Goal: Task Accomplishment & Management: Use online tool/utility

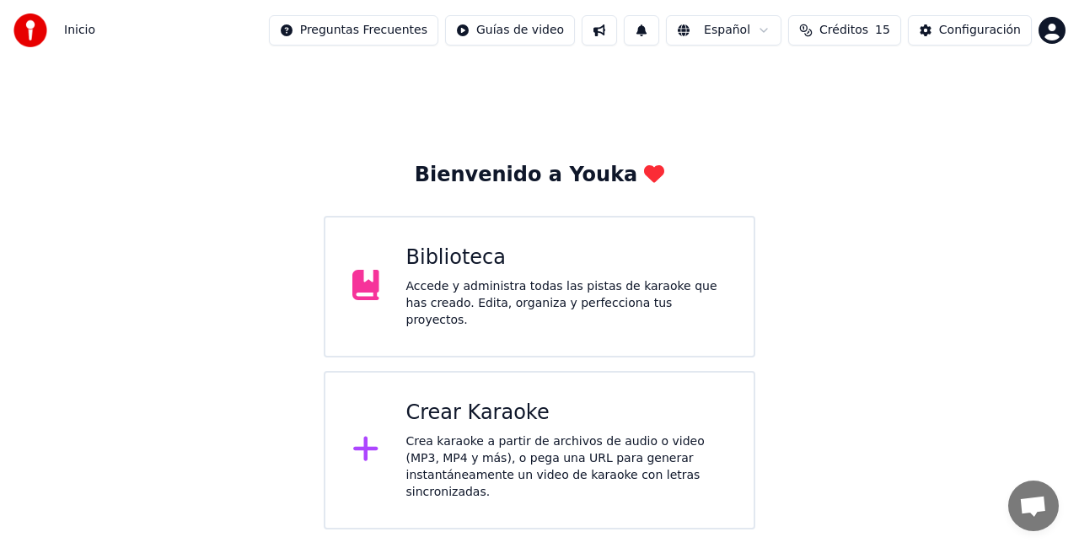
click at [489, 421] on div "Crear Karaoke Crea karaoke a partir de archivos de audio o video (MP3, MP4 y má…" at bounding box center [566, 450] width 321 height 101
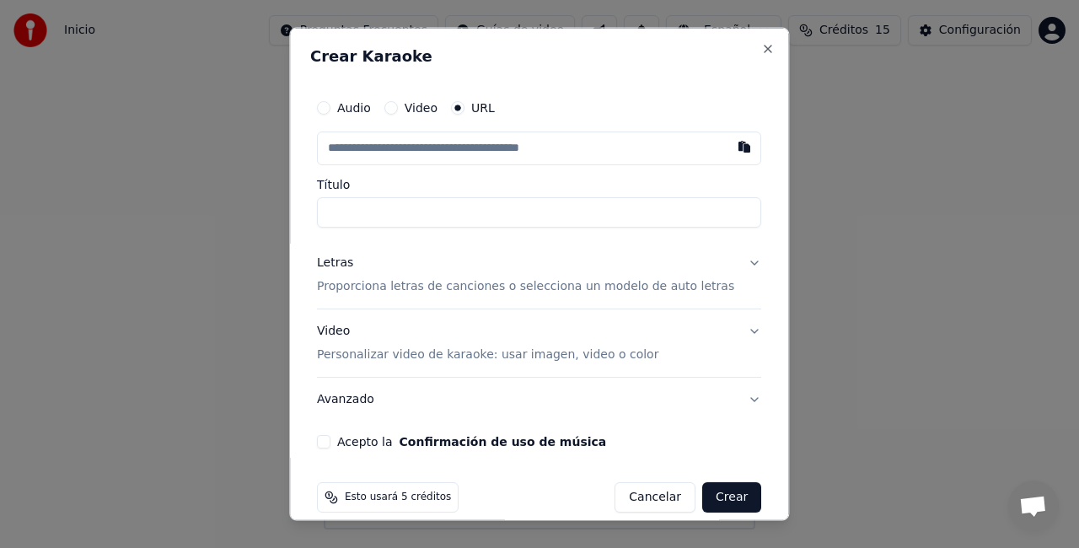
paste input "**********"
type input "**********"
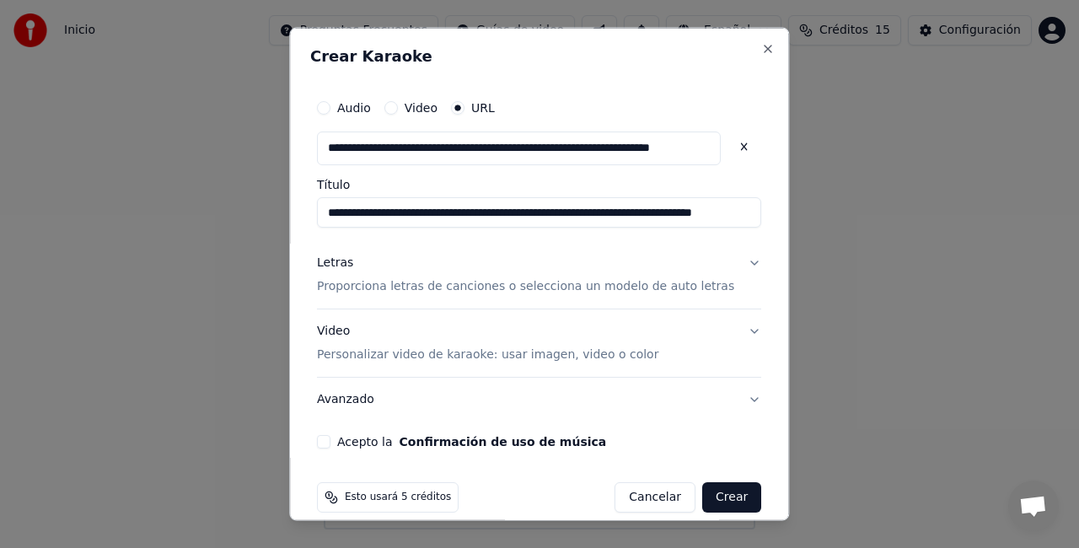
type input "**********"
click at [727, 261] on button "Letras Proporciona letras de canciones o selecciona un modelo de auto letras" at bounding box center [539, 274] width 444 height 67
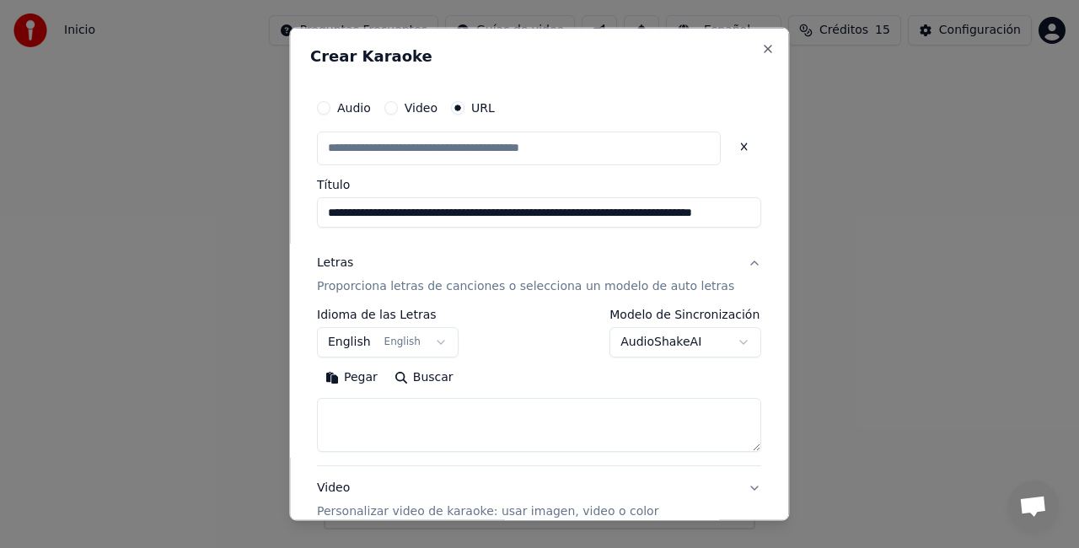
type input "**********"
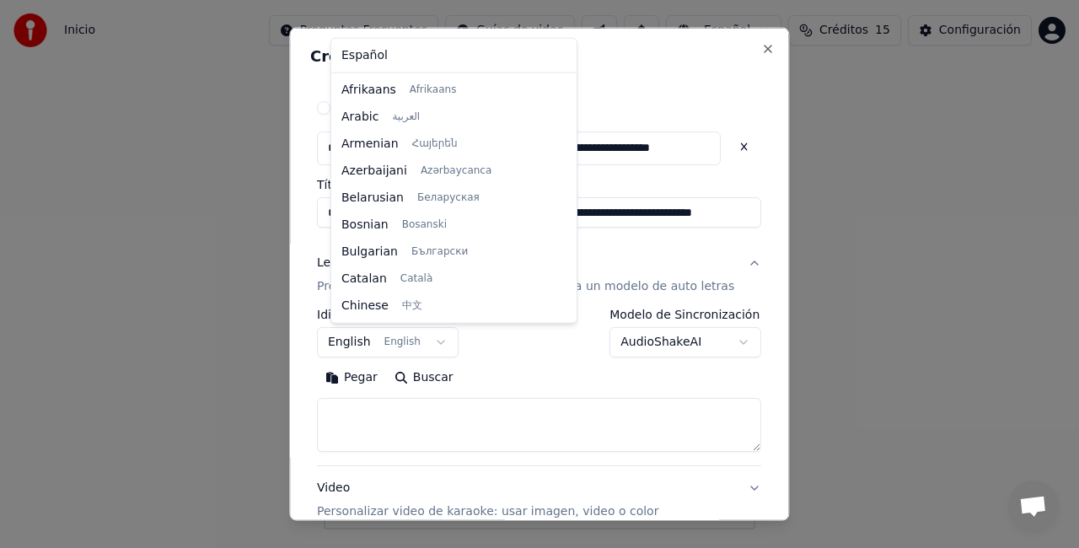
click at [442, 342] on body "**********" at bounding box center [539, 265] width 1079 height 530
select select "**"
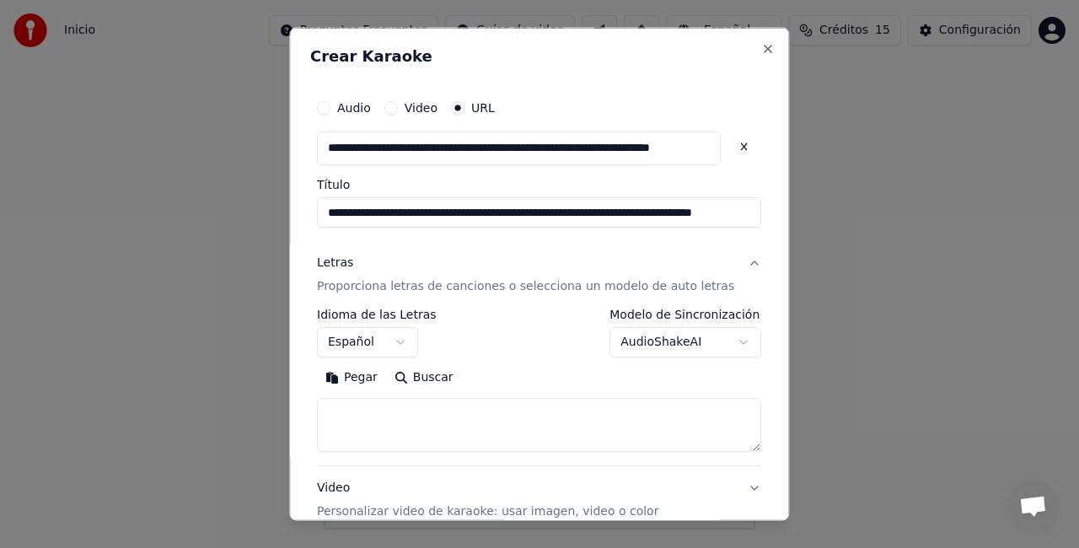
scroll to position [175, 0]
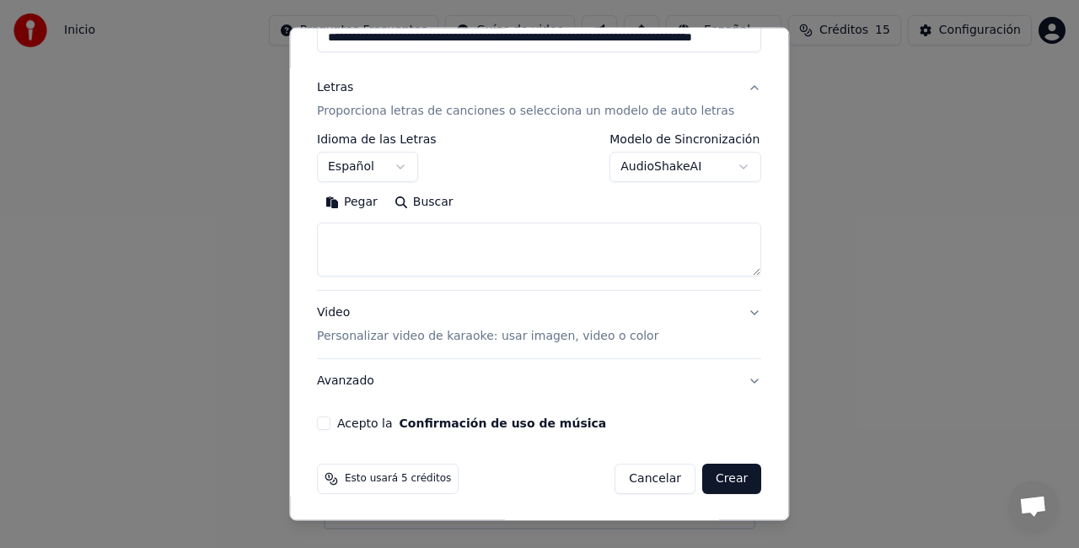
click at [729, 310] on button "Video Personalizar video de karaoke: usar imagen, video o color" at bounding box center [539, 324] width 444 height 67
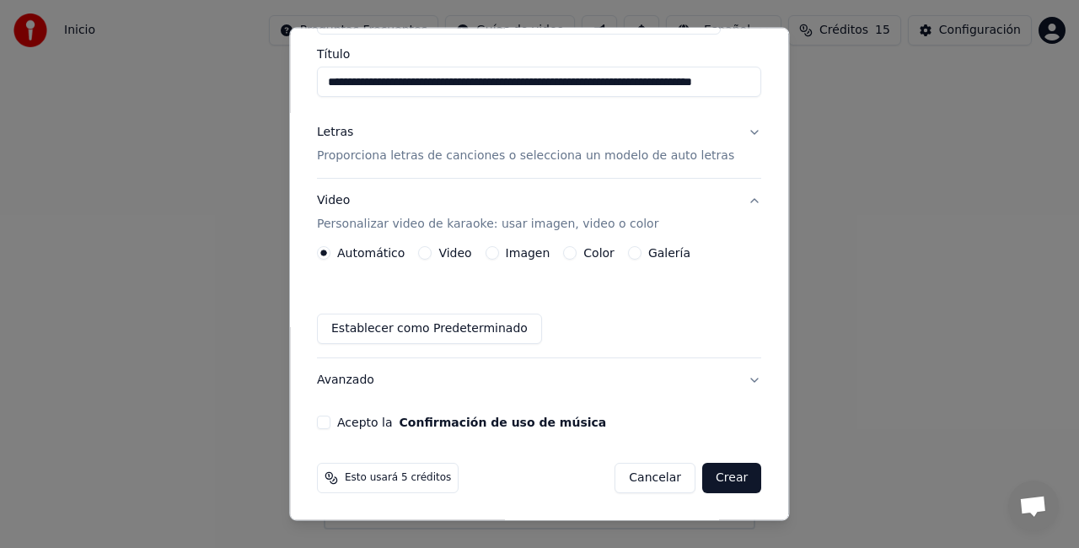
scroll to position [129, 0]
click at [727, 202] on button "Video Personalizar video de karaoke: usar imagen, video o color" at bounding box center [539, 213] width 444 height 67
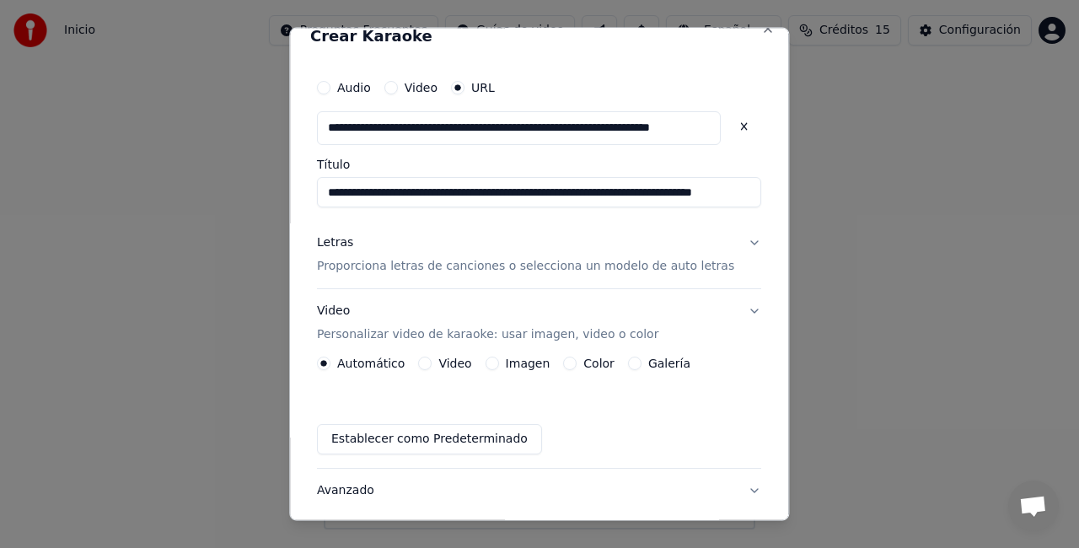
scroll to position [18, 0]
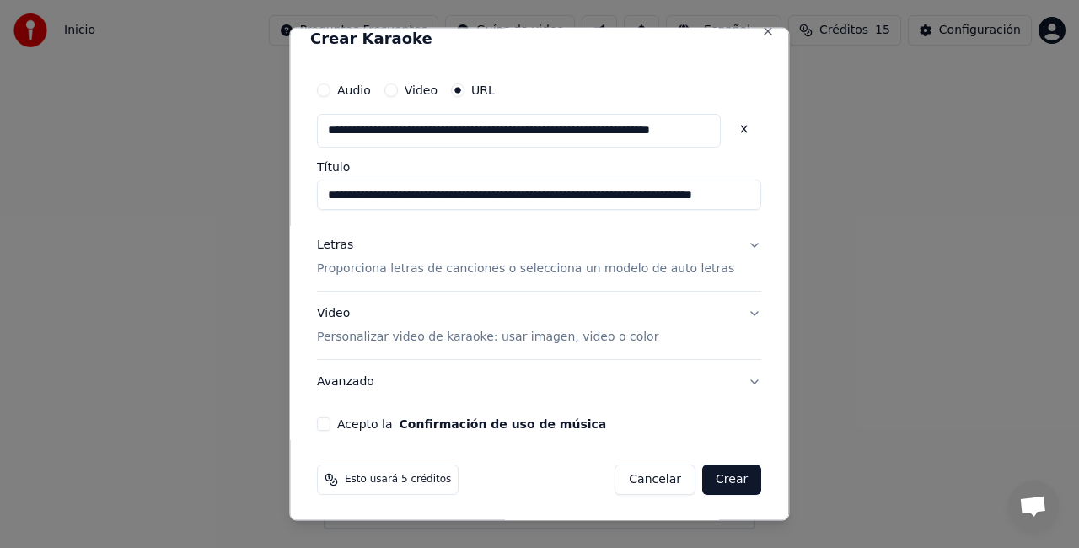
click at [331, 423] on button "Acepto la Confirmación de uso de música" at bounding box center [323, 423] width 13 height 13
click at [727, 243] on button "Letras Proporciona letras de canciones o selecciona un modelo de auto letras" at bounding box center [539, 256] width 444 height 67
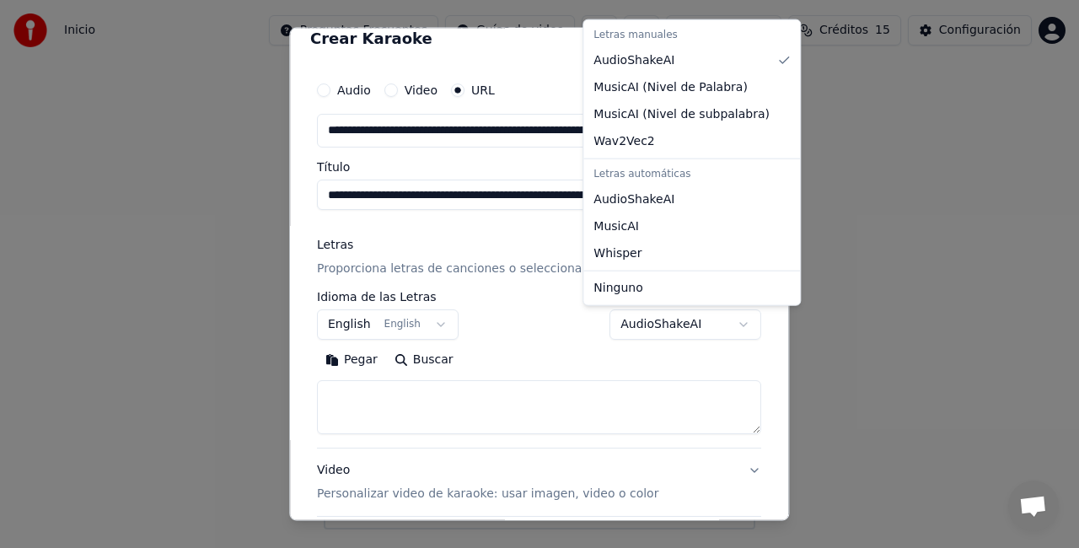
click at [714, 326] on body "**********" at bounding box center [539, 265] width 1079 height 530
select select "**********"
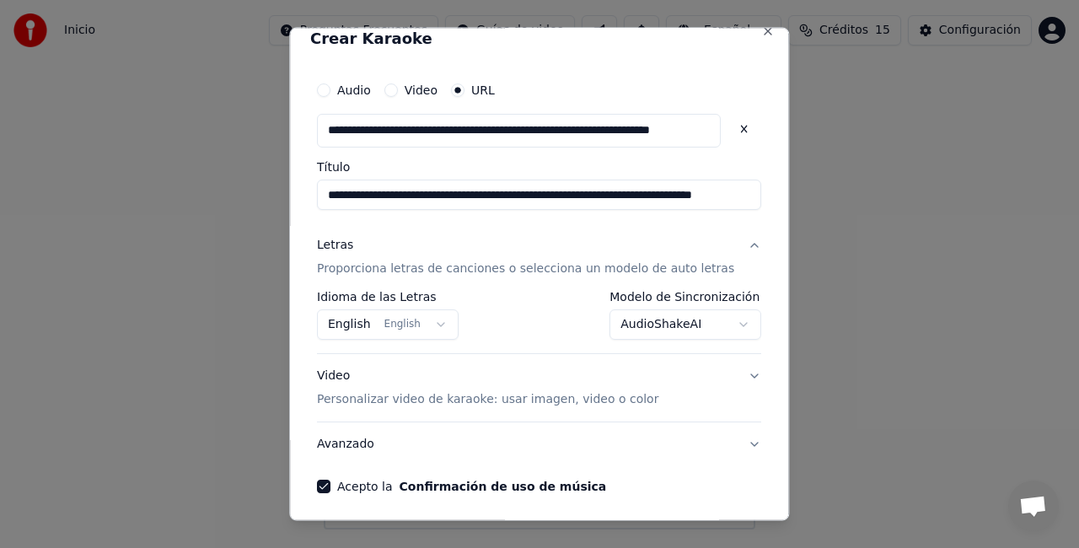
click at [729, 374] on button "Video Personalizar video de karaoke: usar imagen, video o color" at bounding box center [539, 386] width 444 height 67
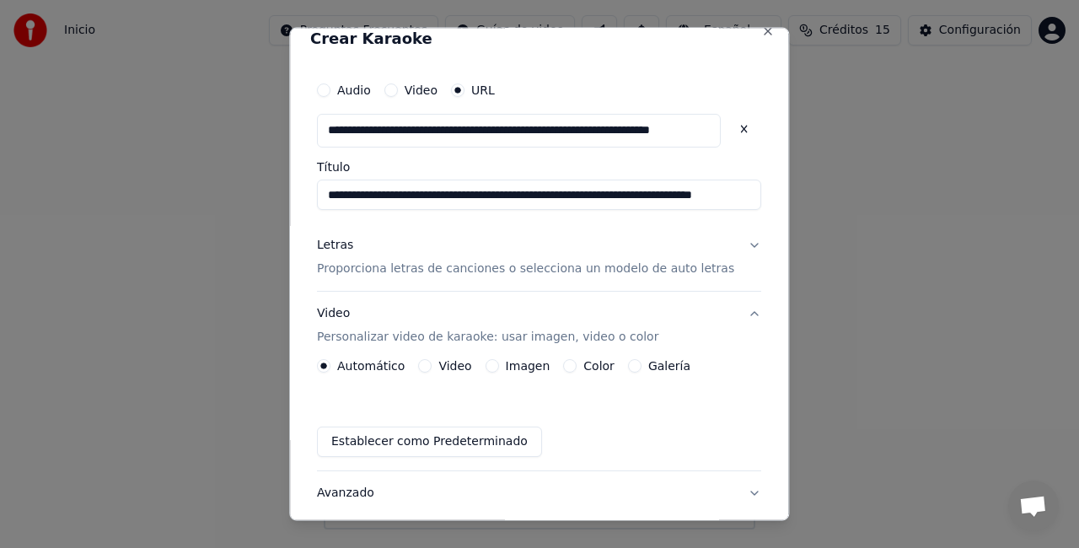
click at [727, 310] on button "Video Personalizar video de karaoke: usar imagen, video o color" at bounding box center [539, 324] width 444 height 67
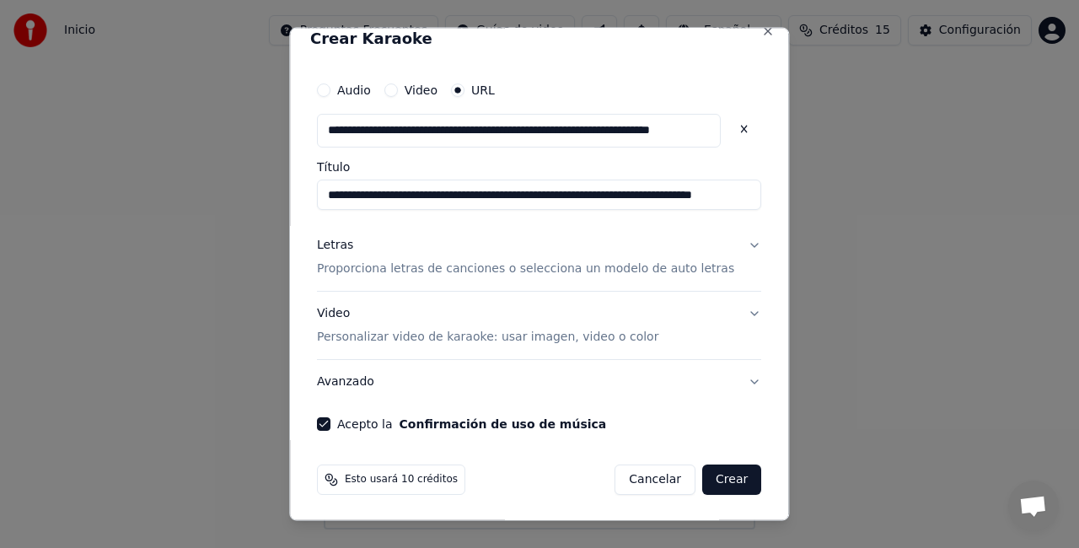
click at [729, 248] on button "Letras Proporciona letras de canciones o selecciona un modelo de auto letras" at bounding box center [539, 256] width 444 height 67
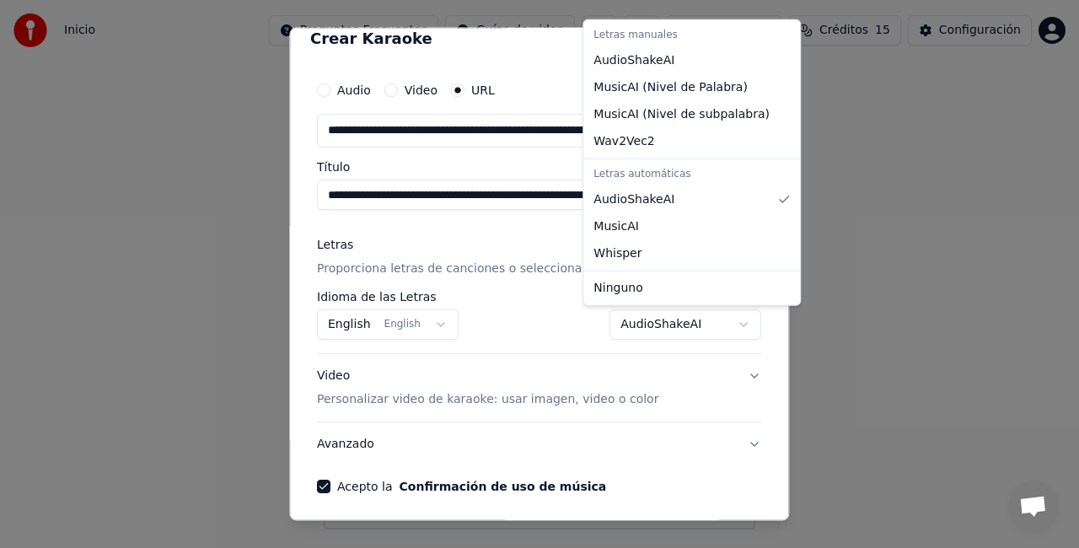
click at [714, 320] on body "**********" at bounding box center [539, 265] width 1079 height 530
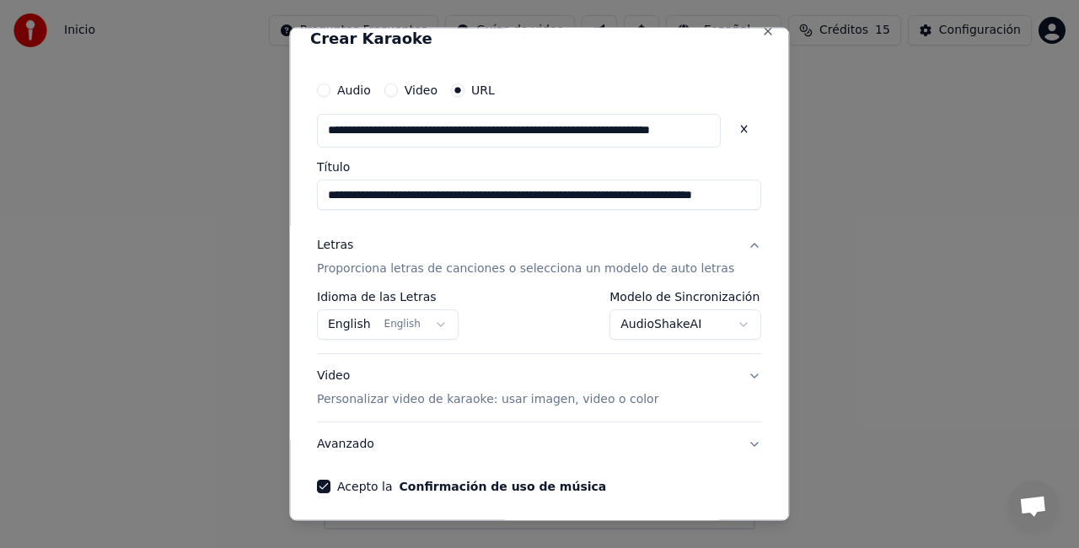
click at [546, 307] on body "**********" at bounding box center [539, 265] width 1079 height 530
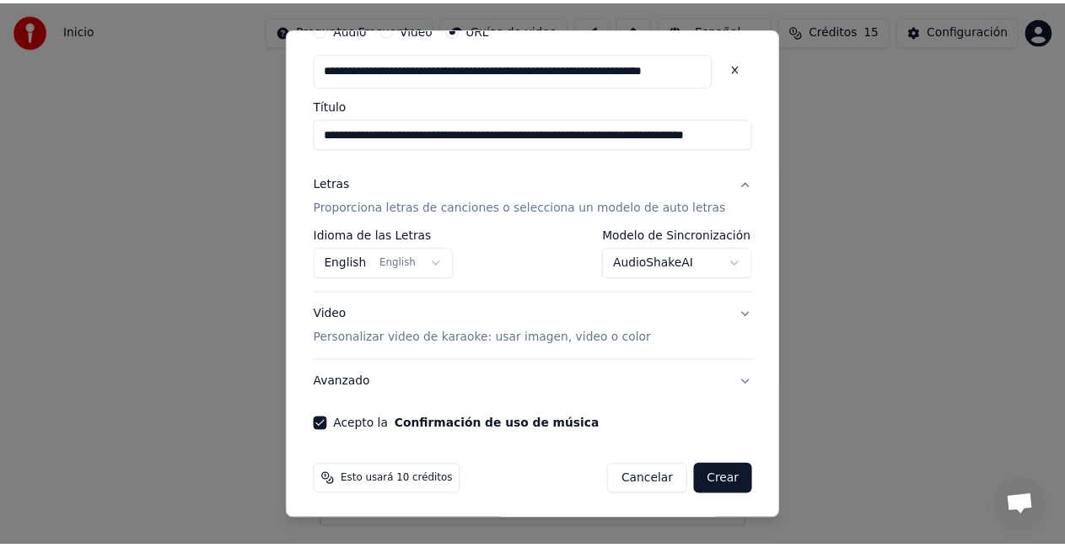
scroll to position [80, 0]
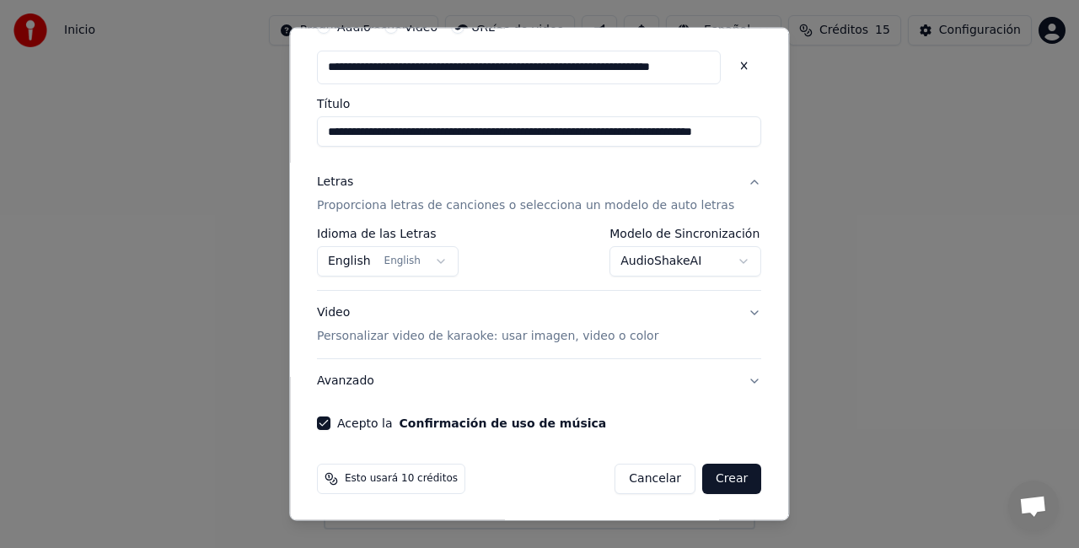
click at [702, 479] on button "Crear" at bounding box center [731, 479] width 59 height 30
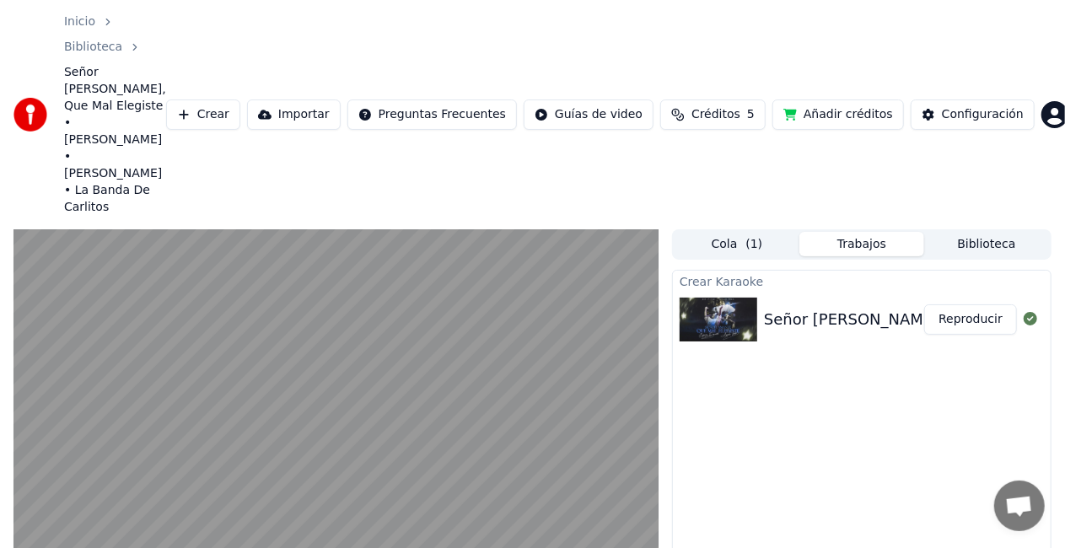
click at [17, 547] on span at bounding box center [128, 556] width 230 height 3
click at [13, 547] on span at bounding box center [18, 557] width 10 height 10
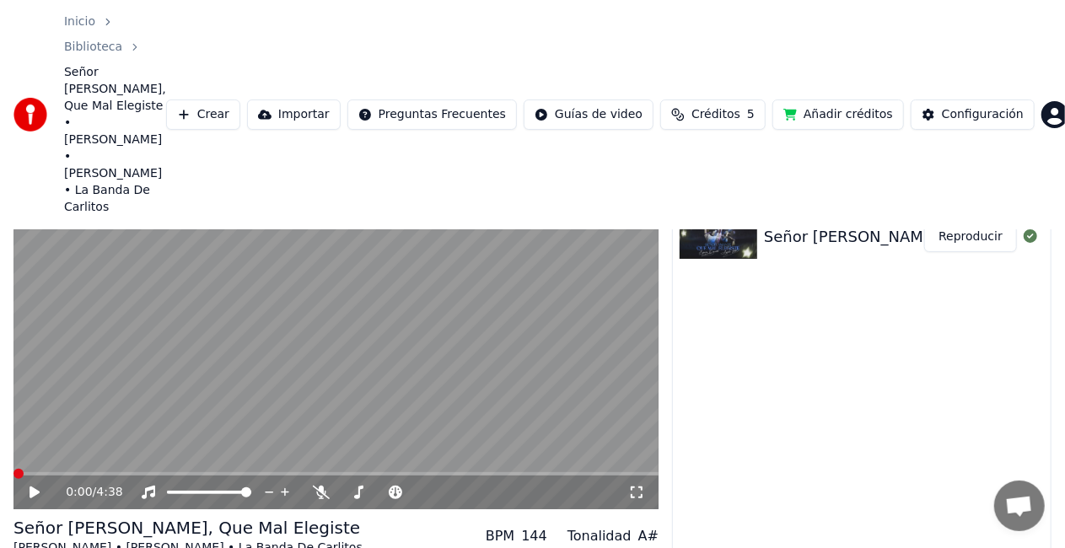
click at [13, 469] on span at bounding box center [18, 474] width 10 height 10
click at [35, 487] on icon at bounding box center [35, 493] width 10 height 12
click at [29, 486] on icon at bounding box center [46, 492] width 39 height 13
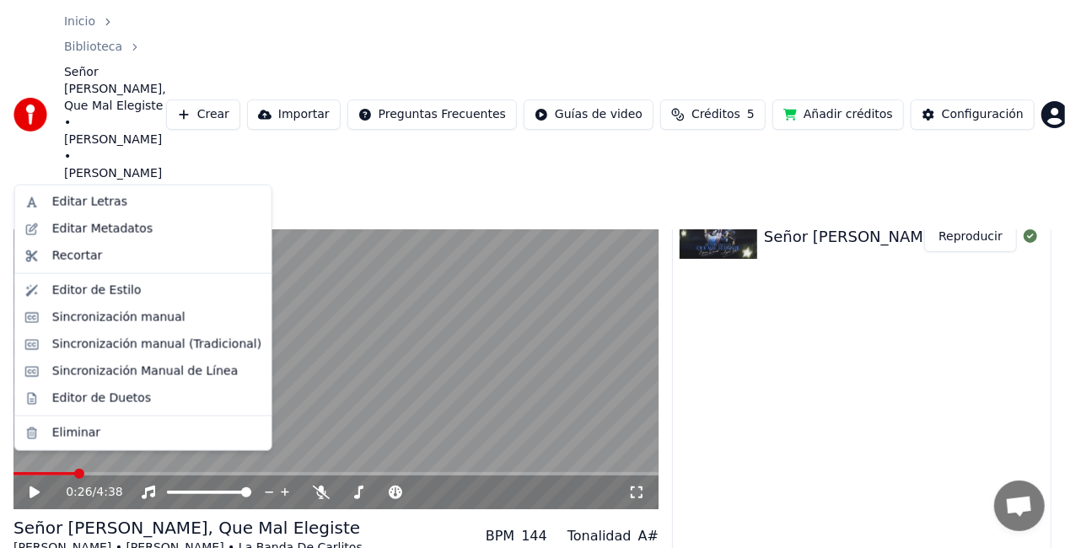
click at [132, 209] on div "Editar Letras" at bounding box center [156, 202] width 209 height 17
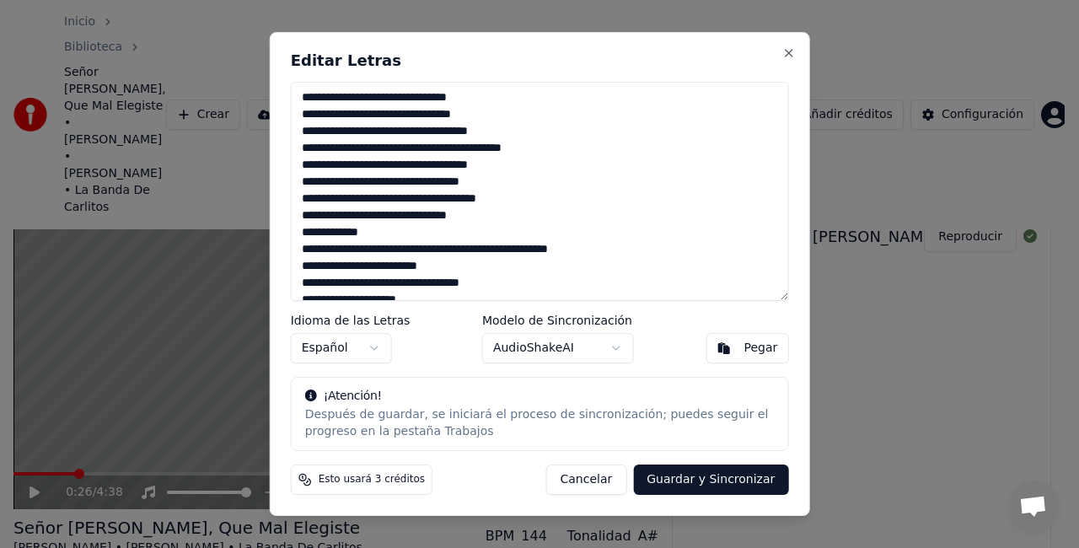
click at [341, 120] on textarea at bounding box center [540, 191] width 498 height 219
click at [301, 131] on textarea at bounding box center [540, 191] width 498 height 219
click at [335, 150] on textarea at bounding box center [540, 191] width 498 height 219
click at [347, 148] on textarea at bounding box center [540, 191] width 498 height 219
click at [302, 163] on textarea at bounding box center [540, 191] width 498 height 219
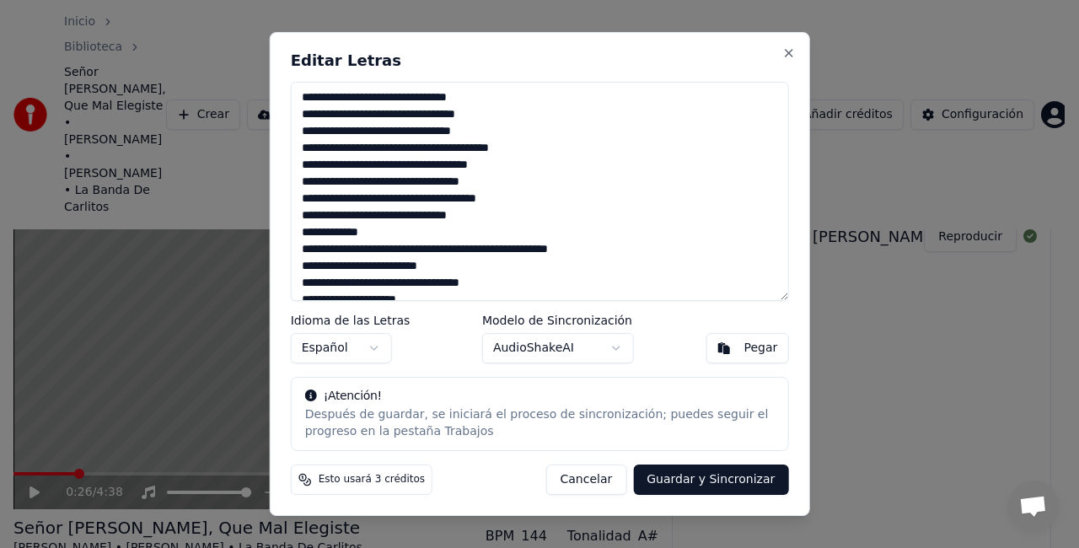
click at [315, 182] on textarea at bounding box center [540, 191] width 498 height 219
click at [302, 198] on textarea at bounding box center [540, 191] width 498 height 219
click at [301, 214] on textarea at bounding box center [540, 191] width 498 height 219
click at [331, 232] on textarea at bounding box center [540, 191] width 498 height 219
click at [301, 248] on textarea at bounding box center [540, 191] width 498 height 219
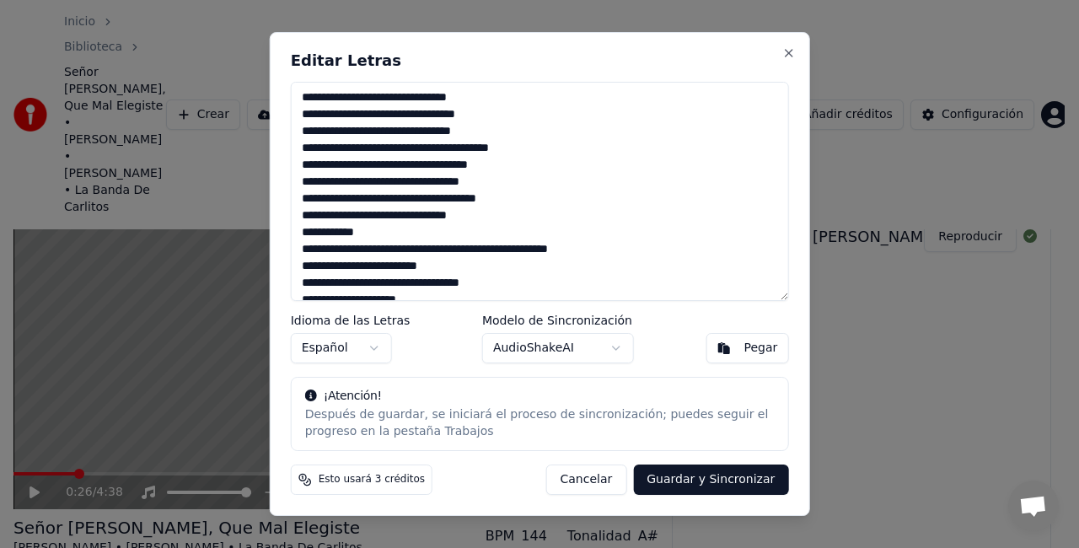
click at [554, 251] on textarea at bounding box center [540, 191] width 498 height 219
click at [303, 265] on textarea at bounding box center [540, 191] width 498 height 219
click at [363, 268] on textarea at bounding box center [540, 191] width 498 height 219
click at [388, 266] on textarea at bounding box center [540, 191] width 498 height 219
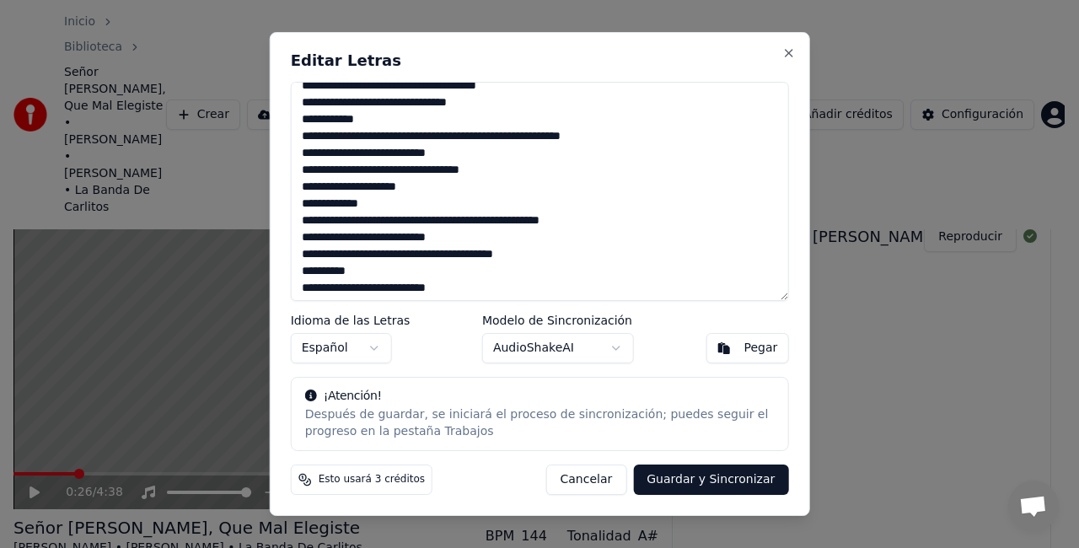
scroll to position [135, 0]
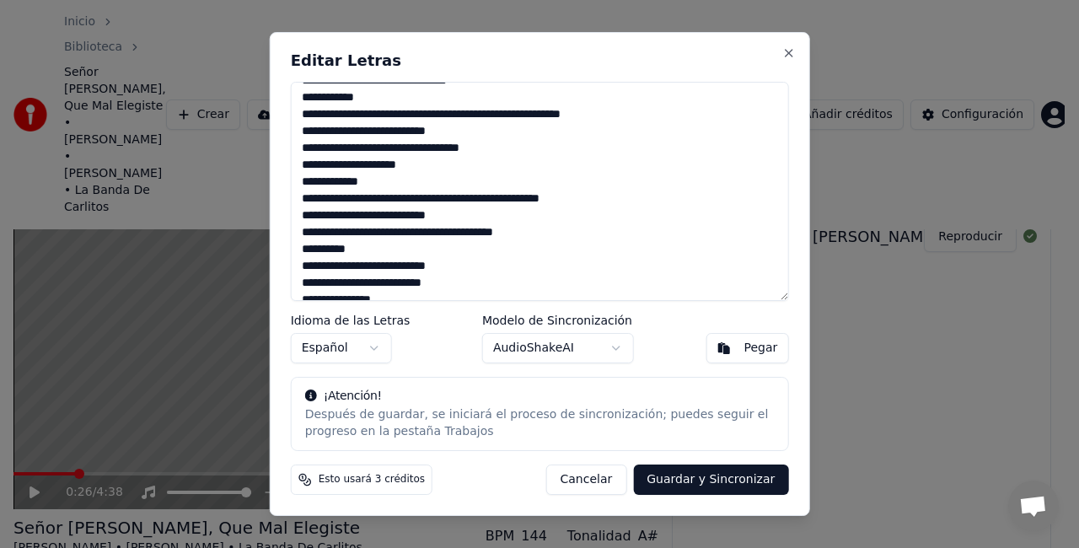
click at [304, 152] on textarea at bounding box center [540, 191] width 498 height 219
click at [299, 184] on textarea at bounding box center [540, 191] width 498 height 219
click at [327, 250] on textarea at bounding box center [540, 191] width 498 height 219
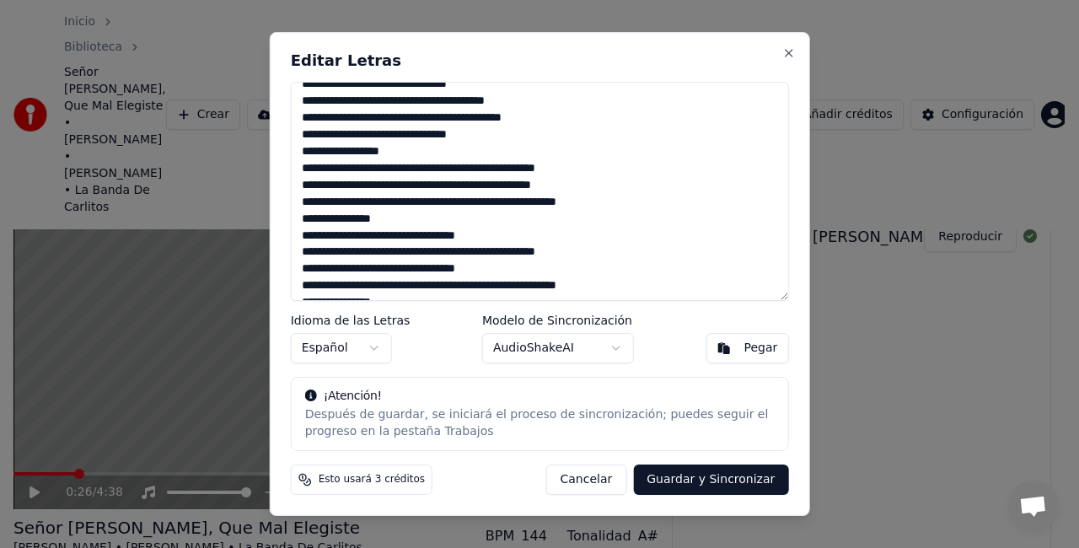
scroll to position [405, 0]
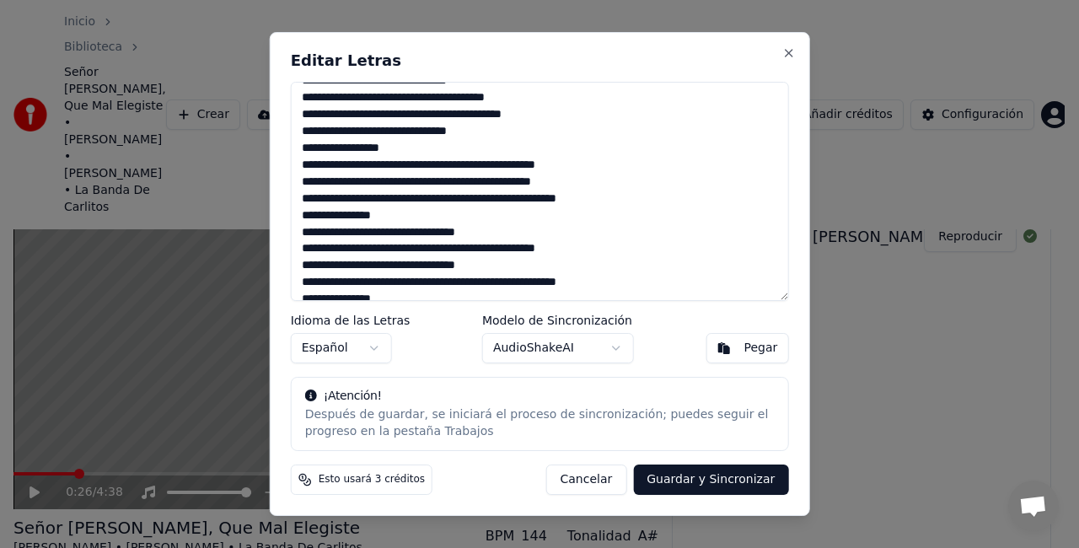
click at [319, 102] on textarea at bounding box center [540, 191] width 498 height 219
click at [468, 97] on textarea at bounding box center [540, 191] width 498 height 219
click at [301, 116] on textarea at bounding box center [540, 191] width 498 height 219
click at [301, 166] on textarea at bounding box center [540, 191] width 498 height 219
click at [302, 184] on textarea at bounding box center [540, 191] width 498 height 219
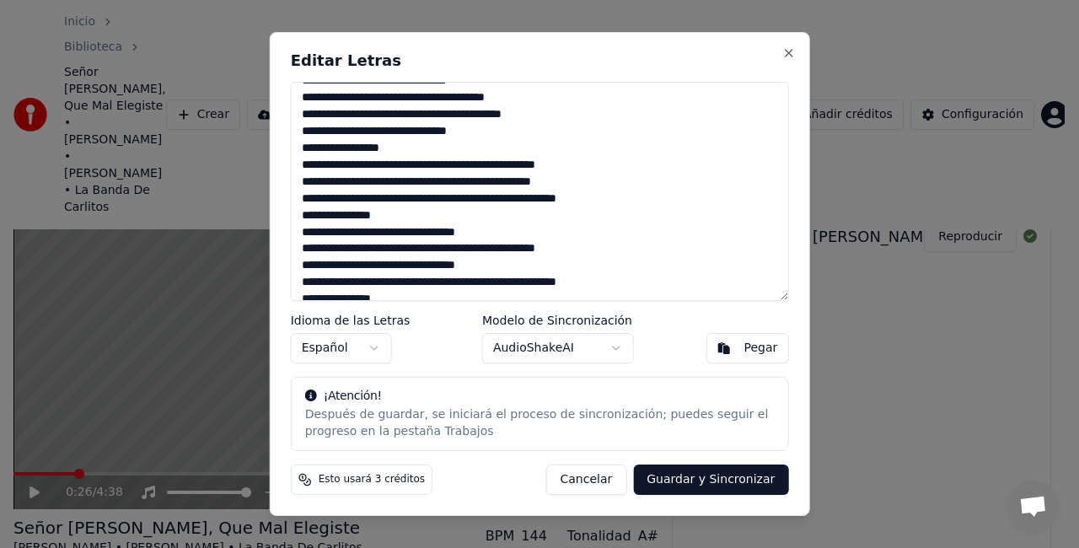
click at [302, 197] on textarea at bounding box center [540, 191] width 498 height 219
click at [304, 250] on textarea at bounding box center [540, 191] width 498 height 219
click at [304, 263] on textarea at bounding box center [540, 191] width 498 height 219
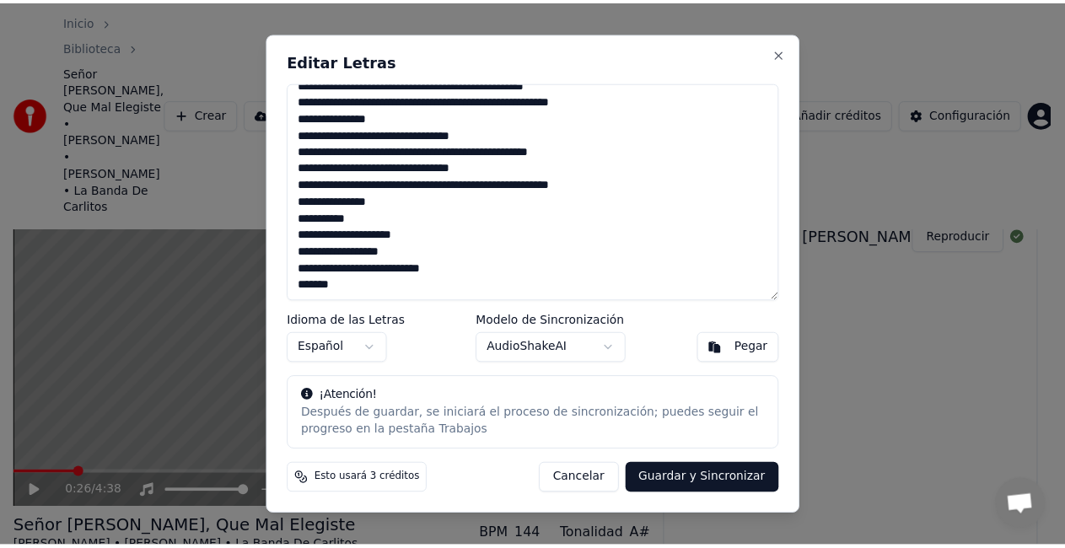
scroll to position [0, 0]
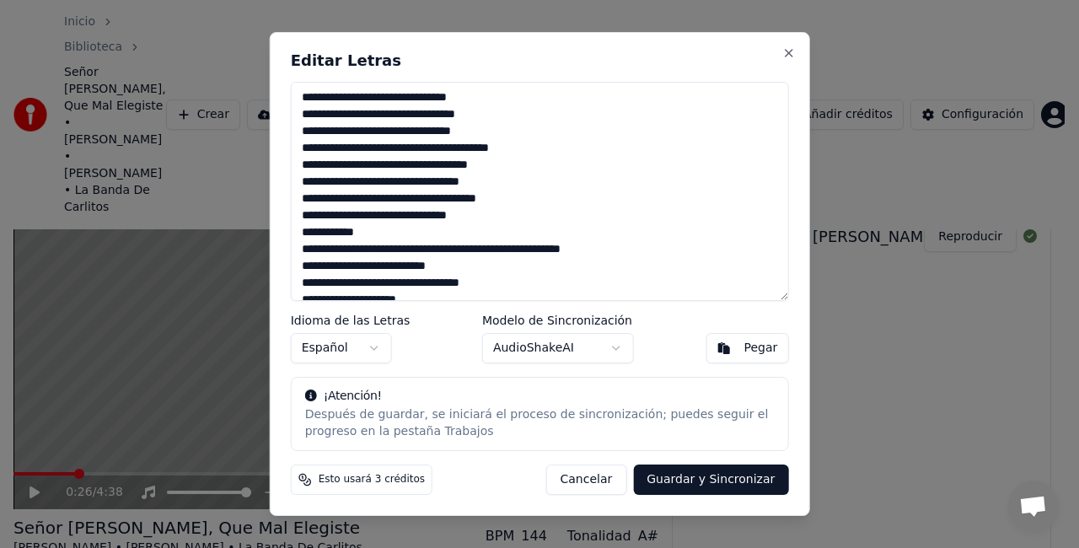
type textarea "**********"
click at [711, 482] on button "Guardar y Sincronizar" at bounding box center [710, 480] width 155 height 30
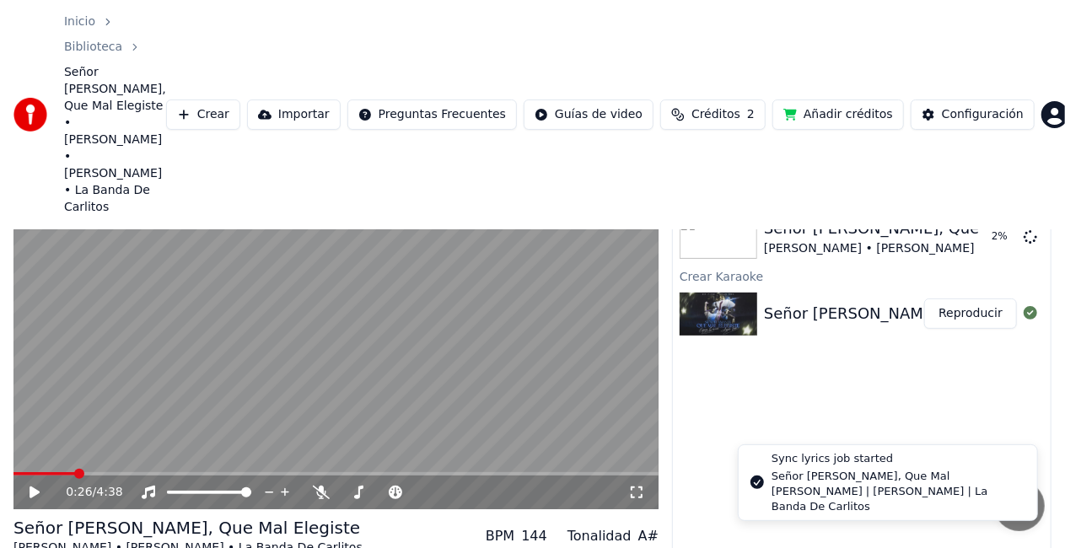
click at [873, 509] on li "Sync lyrics job started Señor [PERSON_NAME], Que Mal Elegiste - [PERSON_NAME] |…" at bounding box center [888, 482] width 300 height 77
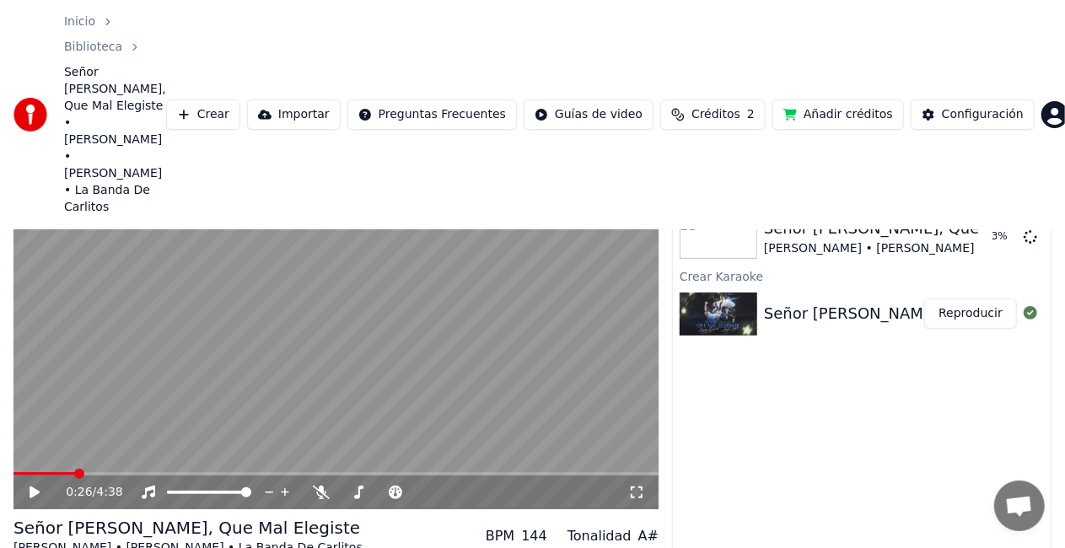
scroll to position [83, 0]
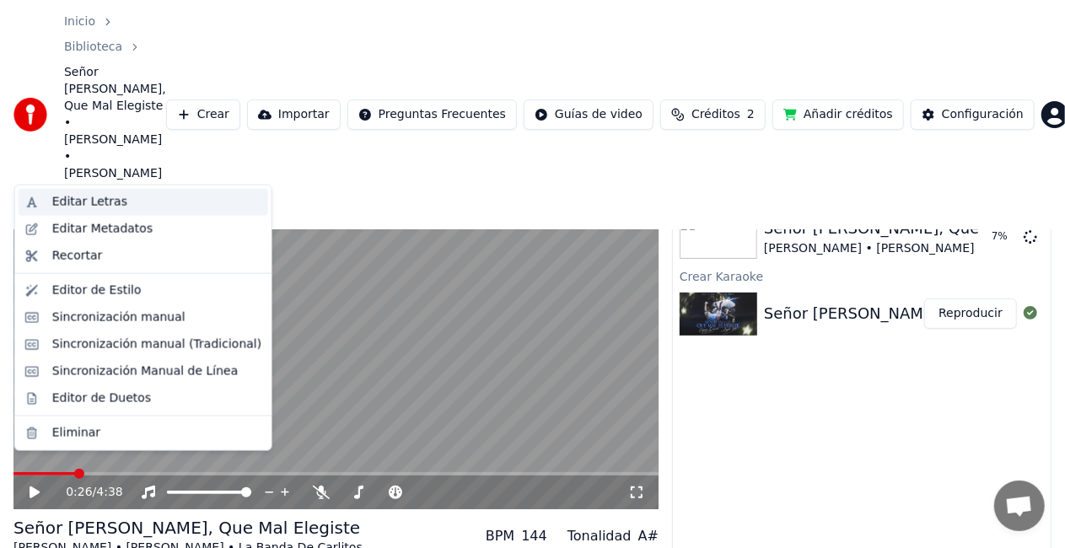
click at [73, 205] on div "Editar Letras" at bounding box center [89, 202] width 75 height 17
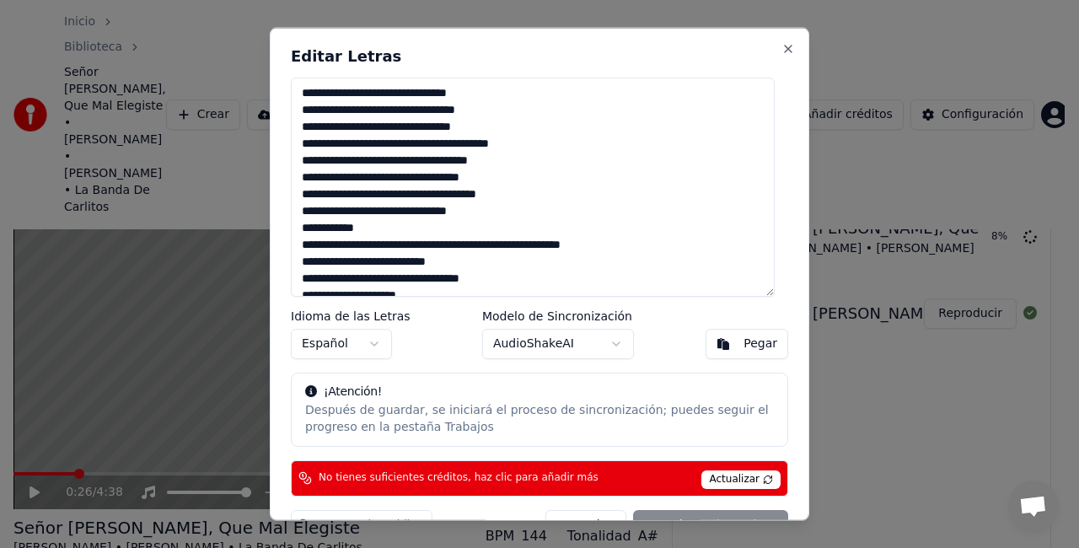
click at [297, 110] on textarea at bounding box center [533, 187] width 484 height 219
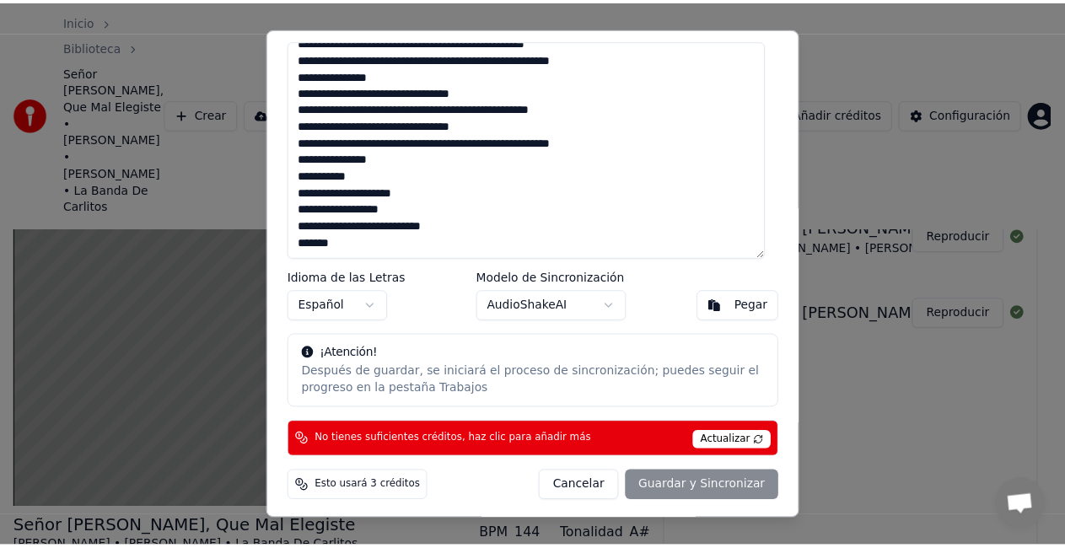
scroll to position [0, 0]
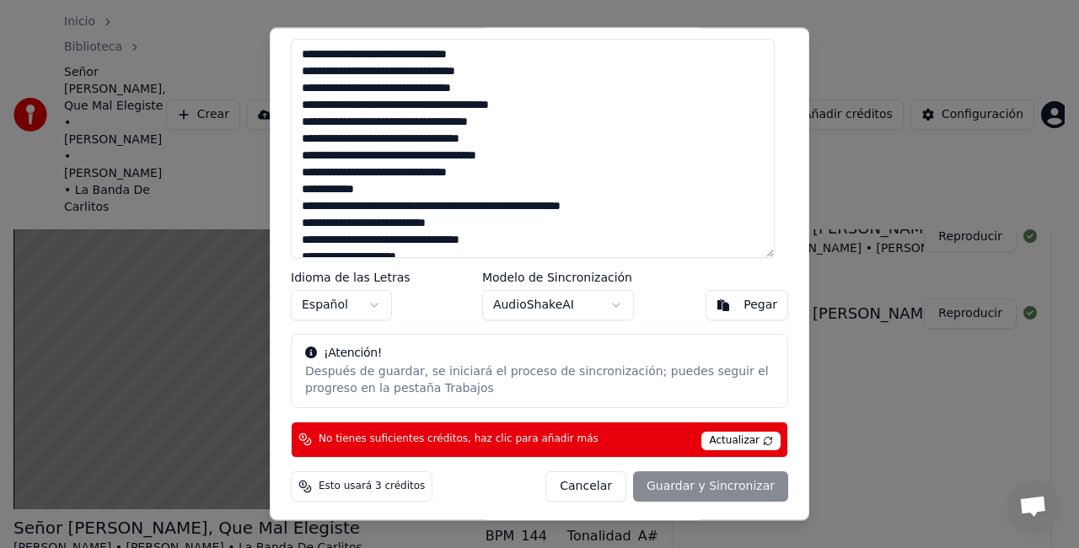
click at [573, 491] on button "Cancelar" at bounding box center [586, 486] width 81 height 30
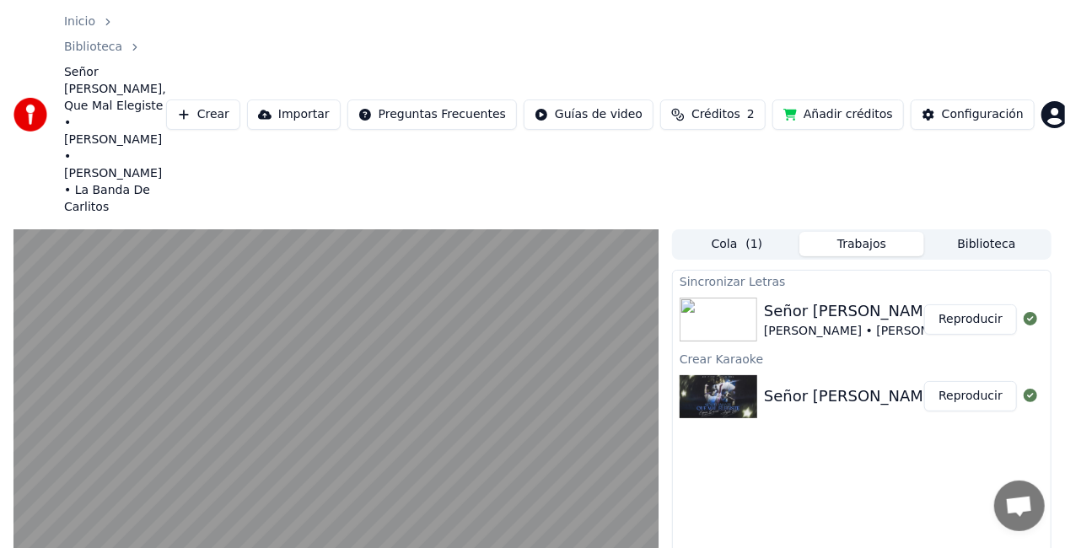
click at [13, 547] on span at bounding box center [18, 557] width 10 height 10
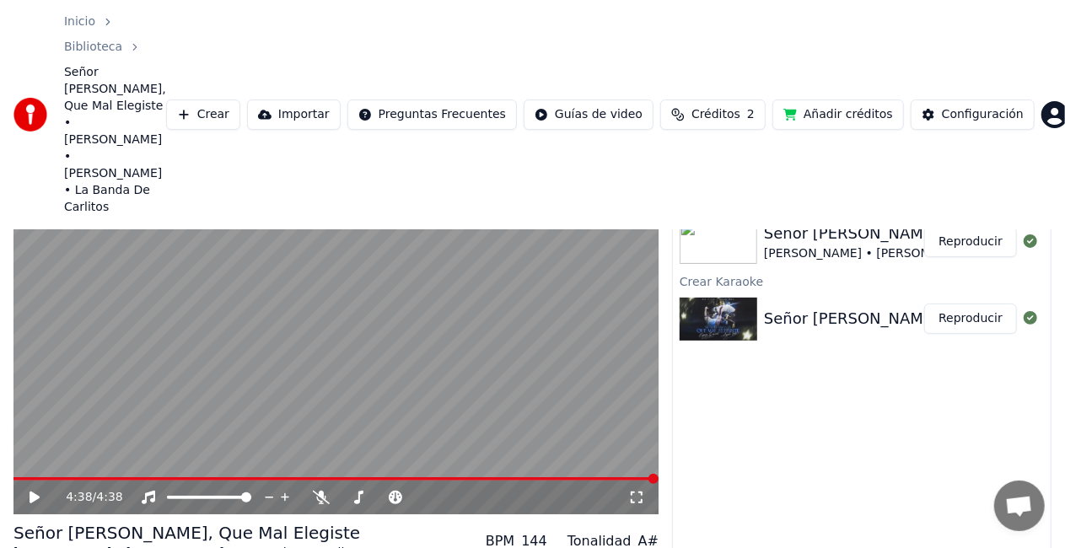
scroll to position [83, 0]
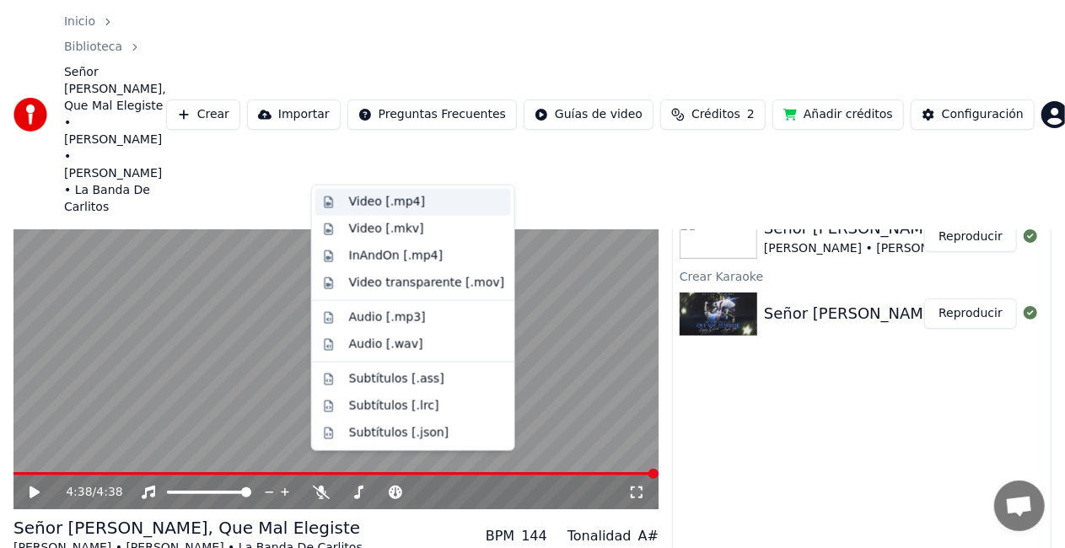
click at [411, 204] on div "Video [.mp4]" at bounding box center [387, 202] width 76 height 17
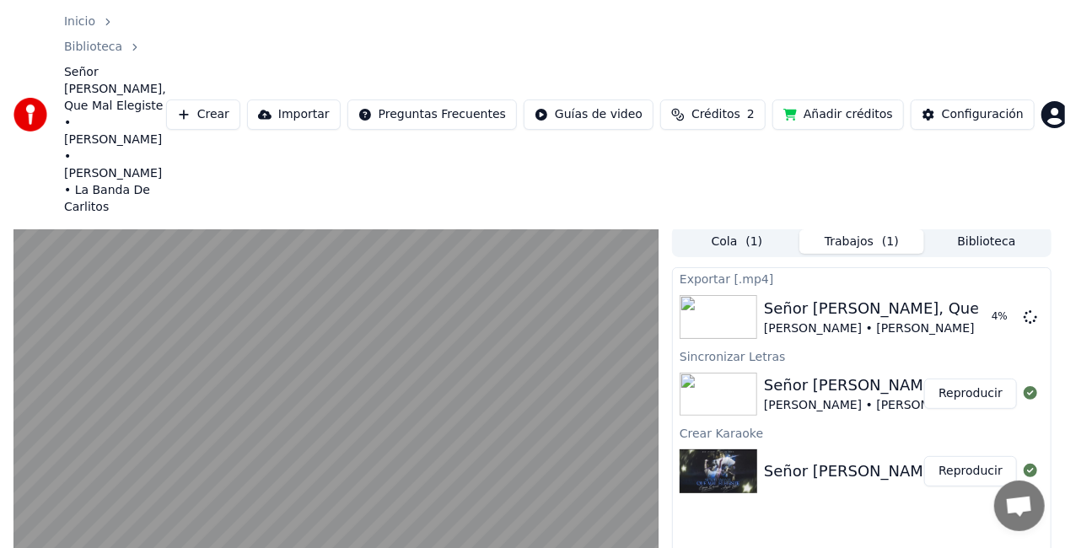
scroll to position [0, 0]
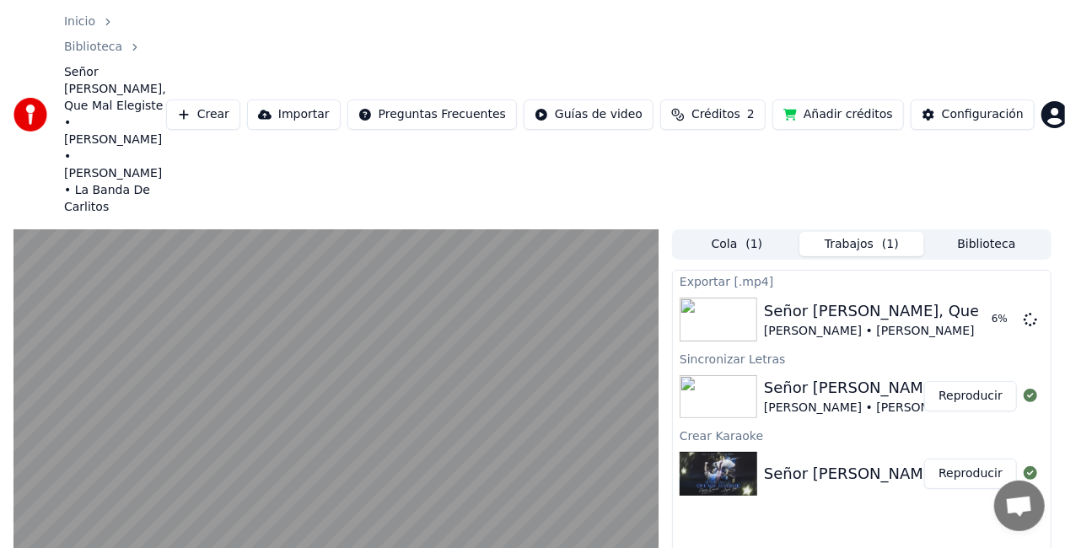
click at [985, 304] on button "Mostrar" at bounding box center [980, 319] width 74 height 30
click at [998, 304] on button "Mostrar" at bounding box center [980, 319] width 74 height 30
click at [975, 304] on button "Mostrar" at bounding box center [980, 319] width 74 height 30
click at [987, 304] on button "Mostrar" at bounding box center [980, 319] width 74 height 30
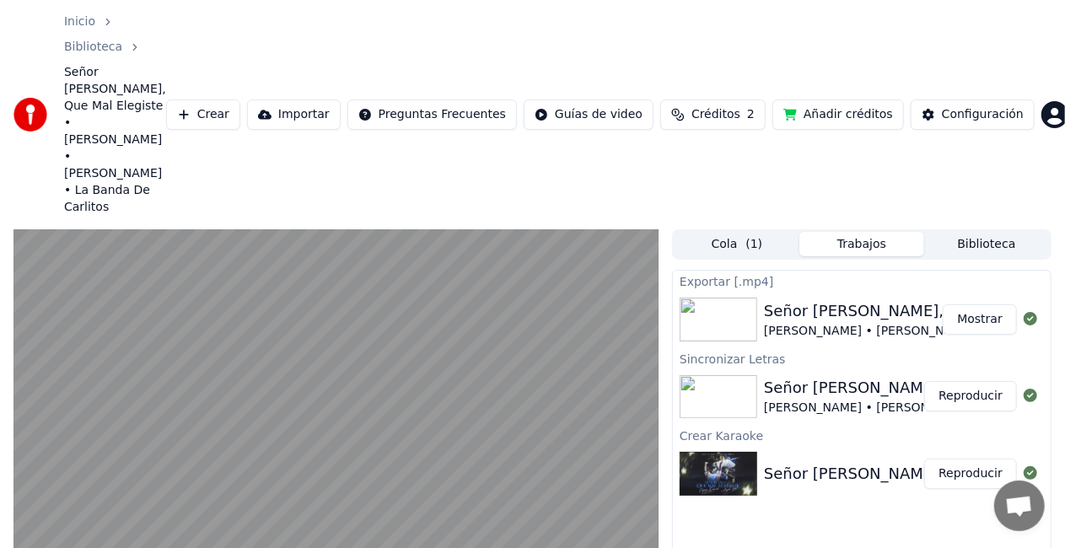
click at [970, 304] on button "Mostrar" at bounding box center [980, 319] width 74 height 30
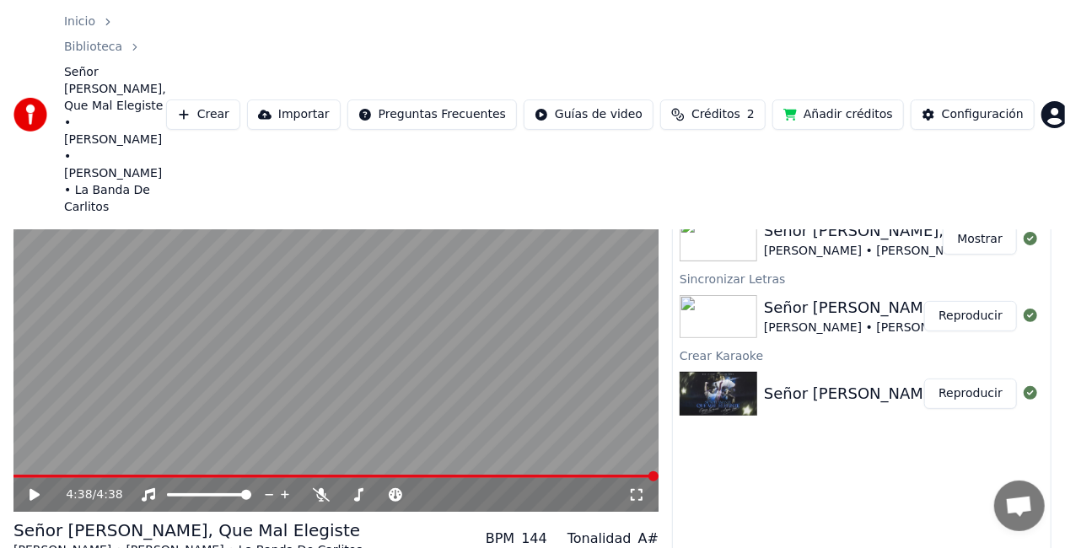
scroll to position [83, 0]
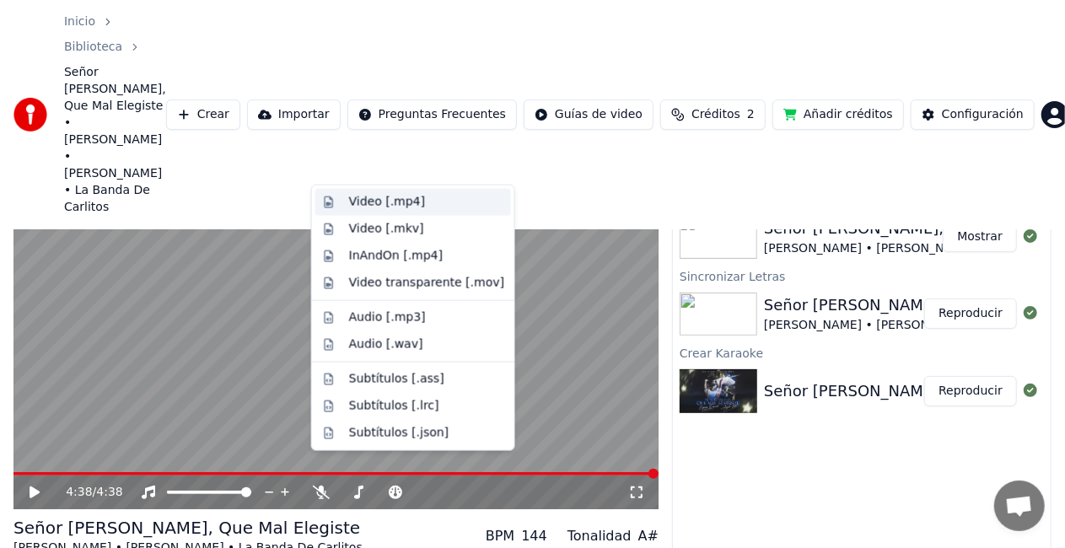
click at [391, 206] on div "Video [.mp4]" at bounding box center [387, 202] width 76 height 17
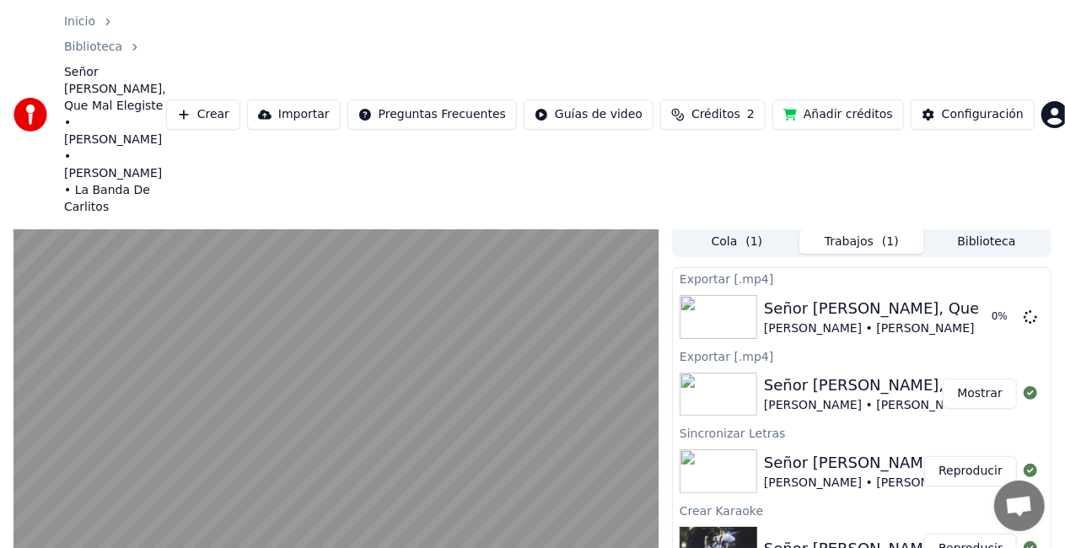
scroll to position [0, 0]
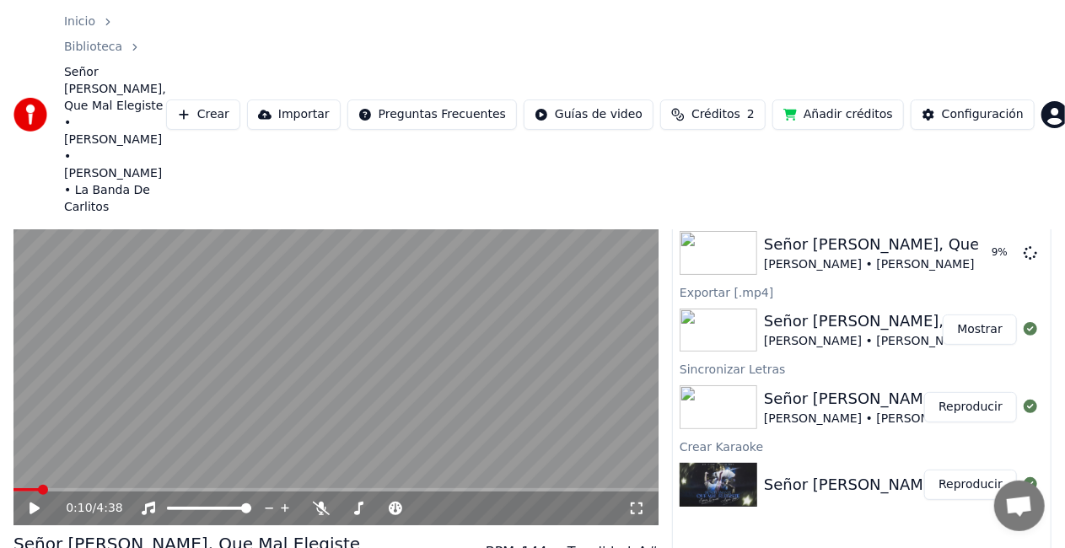
scroll to position [83, 0]
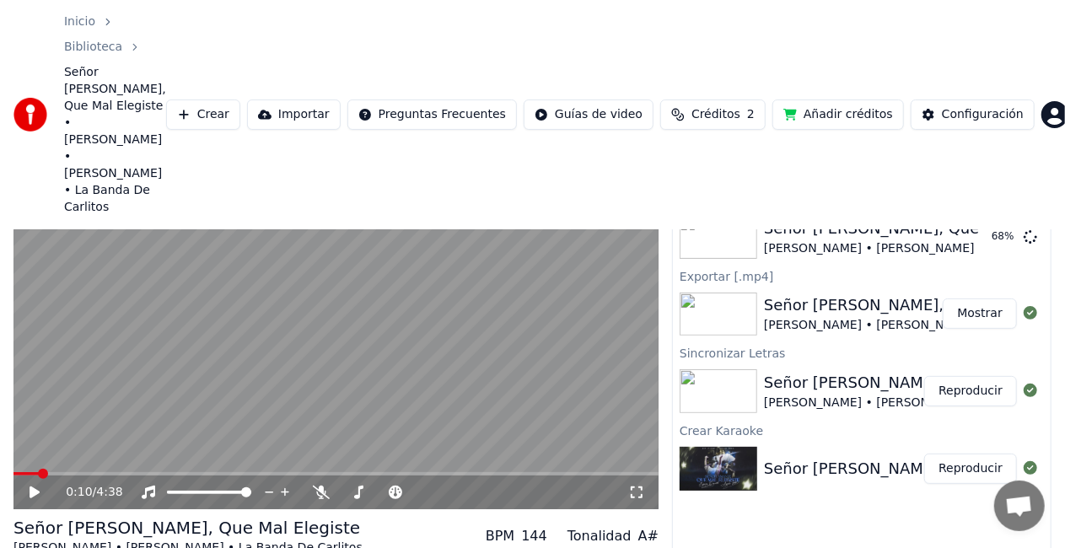
click at [35, 487] on icon at bounding box center [35, 493] width 10 height 12
click at [33, 487] on icon at bounding box center [34, 492] width 8 height 10
click at [994, 222] on button "Mostrar" at bounding box center [980, 237] width 74 height 30
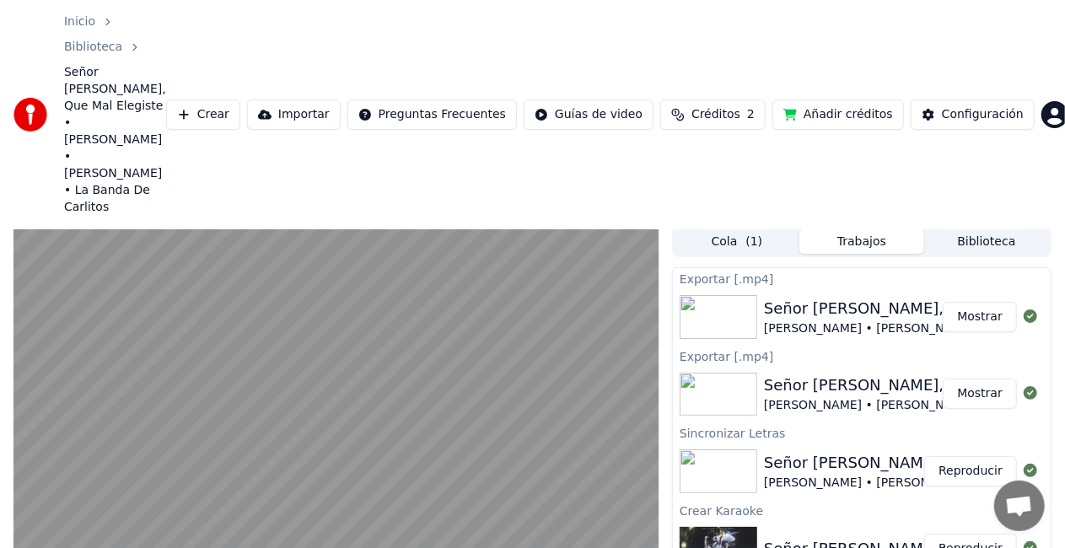
scroll to position [0, 0]
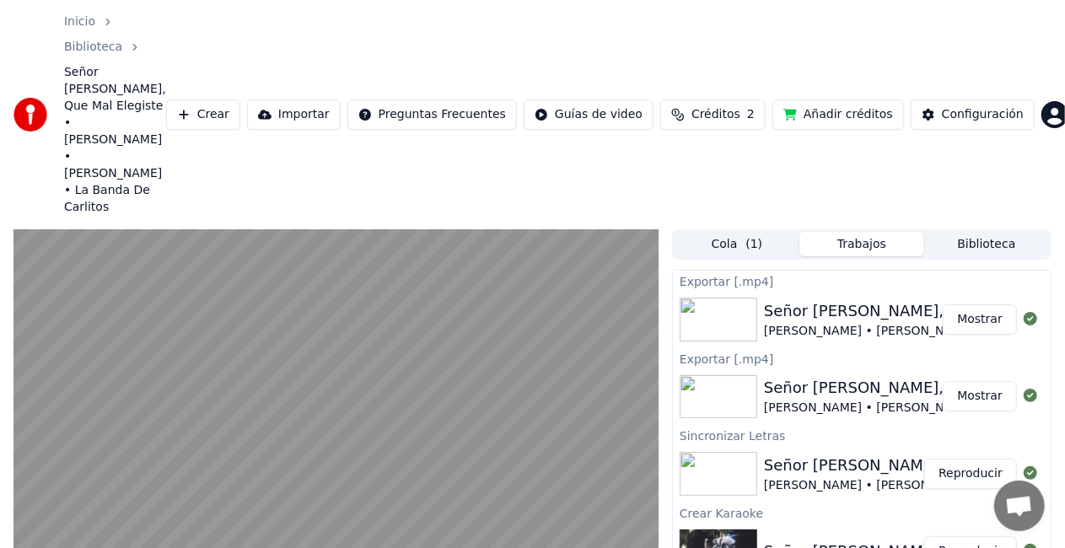
click at [122, 39] on link "Biblioteca" at bounding box center [93, 47] width 58 height 17
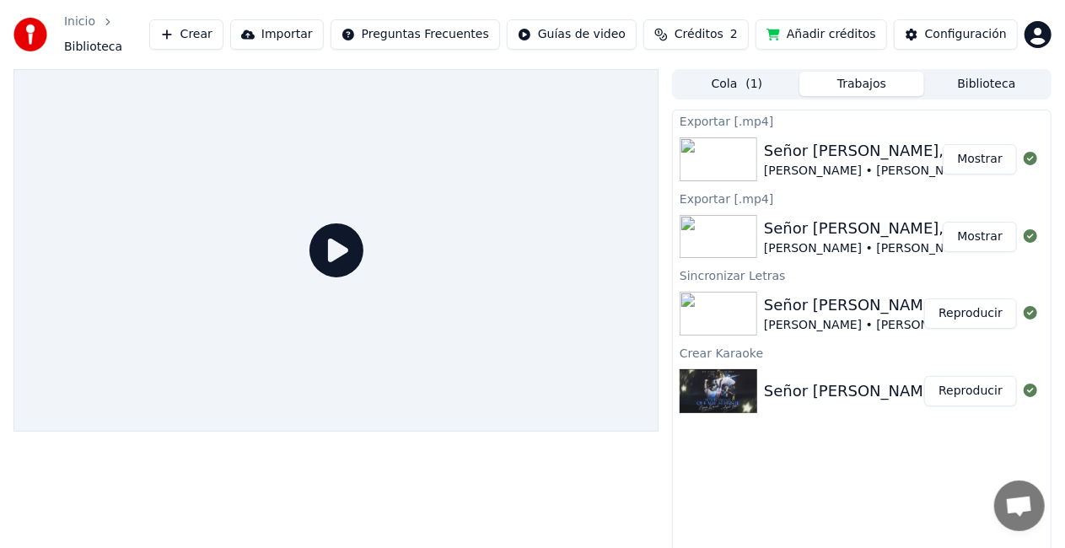
click at [989, 307] on button "Reproducir" at bounding box center [970, 314] width 93 height 30
